Goal: Transaction & Acquisition: Book appointment/travel/reservation

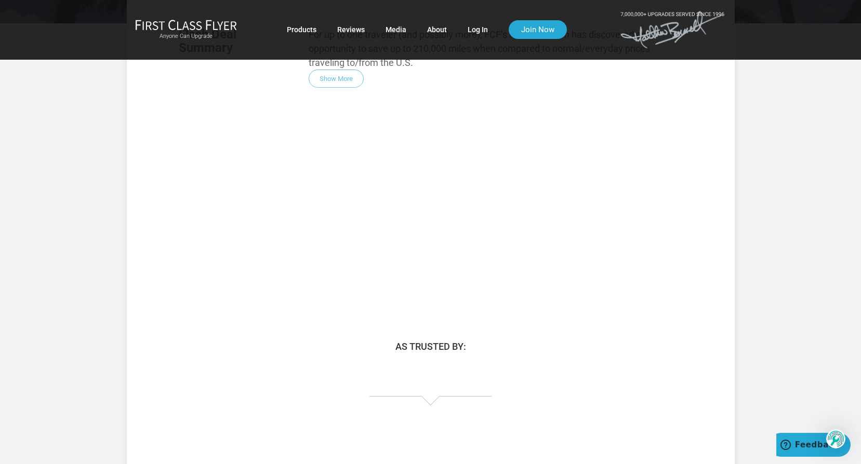
scroll to position [208, 0]
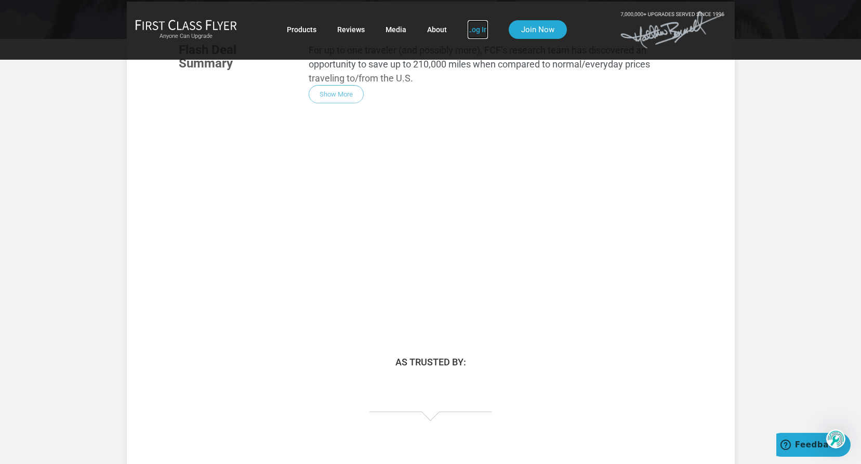
click at [477, 26] on link "Log In" at bounding box center [477, 29] width 20 height 19
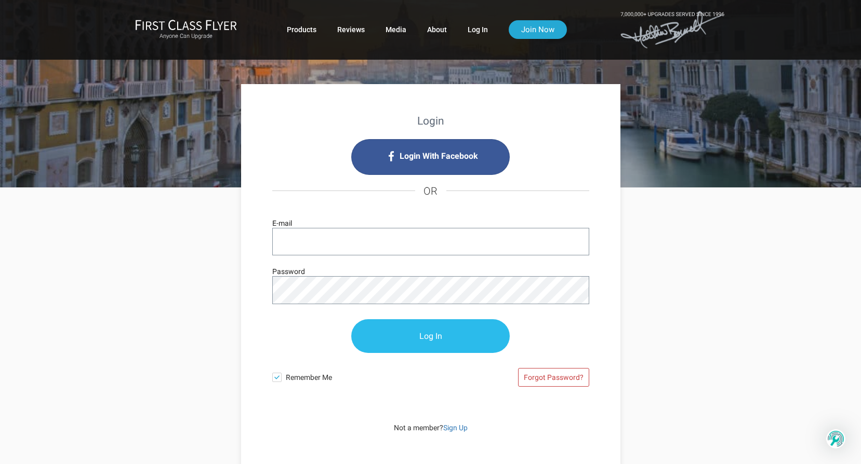
type input "[PERSON_NAME][EMAIL_ADDRESS][DOMAIN_NAME]"
click at [416, 337] on input "Log In" at bounding box center [430, 337] width 158 height 34
click at [422, 337] on input "Log In" at bounding box center [430, 337] width 158 height 34
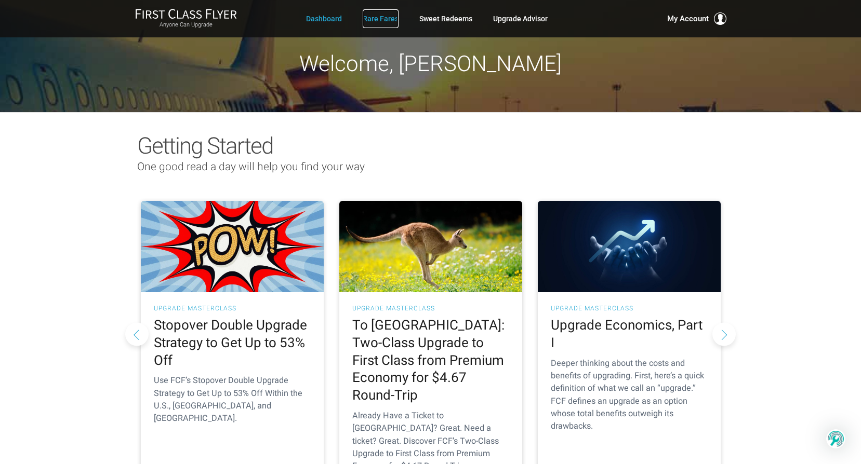
click at [383, 20] on link "Rare Fares" at bounding box center [381, 18] width 36 height 19
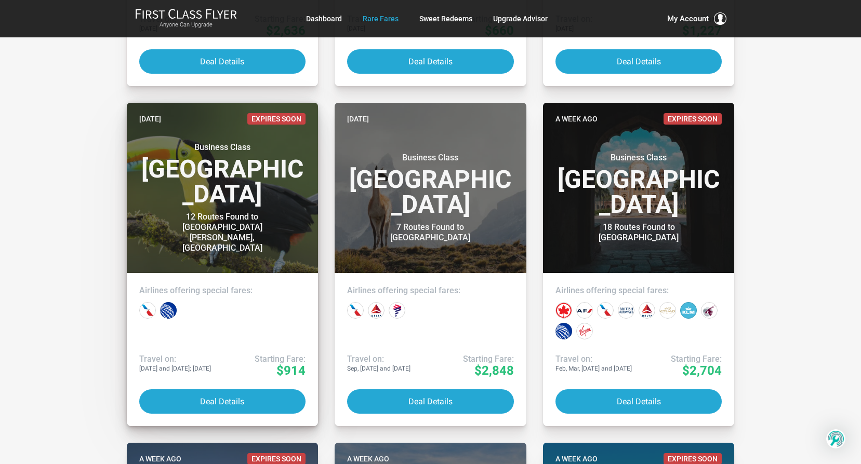
scroll to position [519, 0]
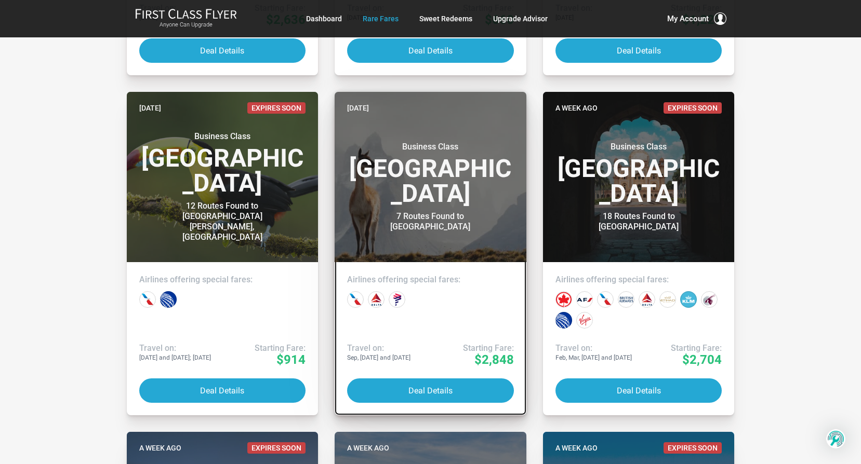
click at [434, 140] on header "Six days ago Business Class South America 7 Routes Found to Santiago" at bounding box center [430, 177] width 192 height 170
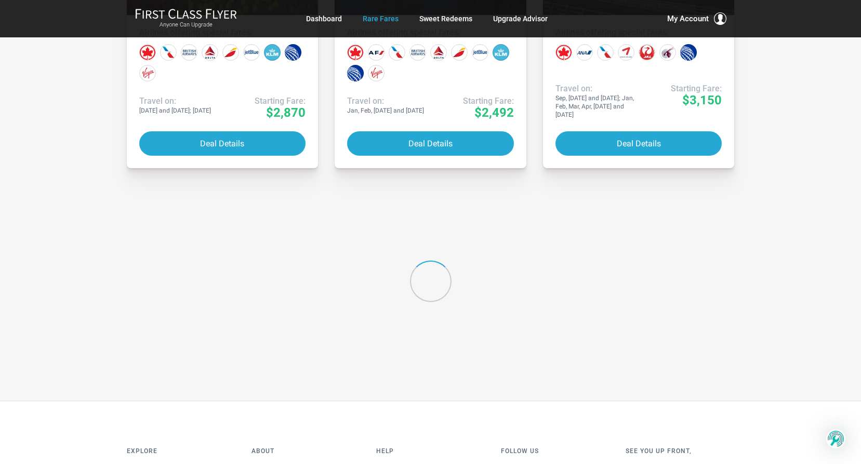
scroll to position [4155, 0]
